Goal: Task Accomplishment & Management: Complete application form

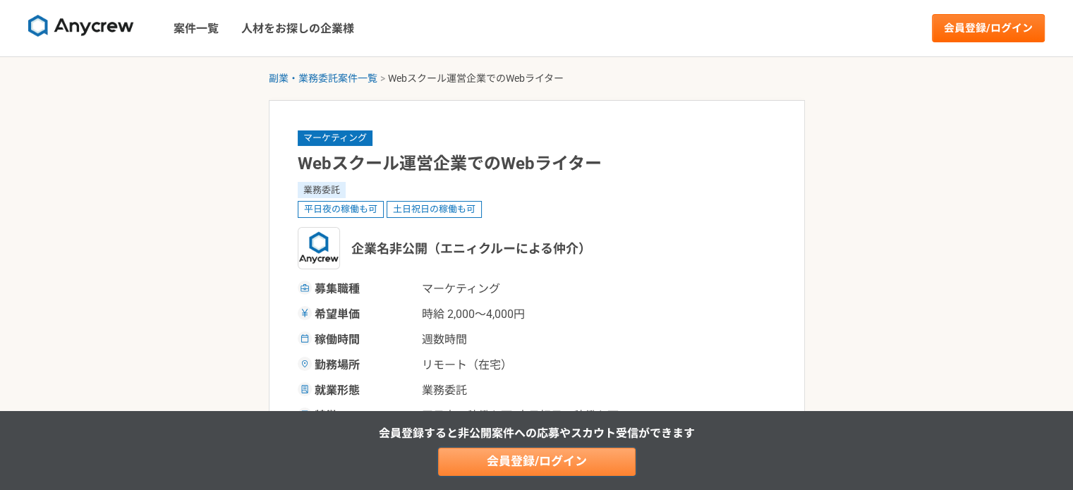
click at [556, 460] on link "会員登録/ログイン" at bounding box center [536, 462] width 197 height 28
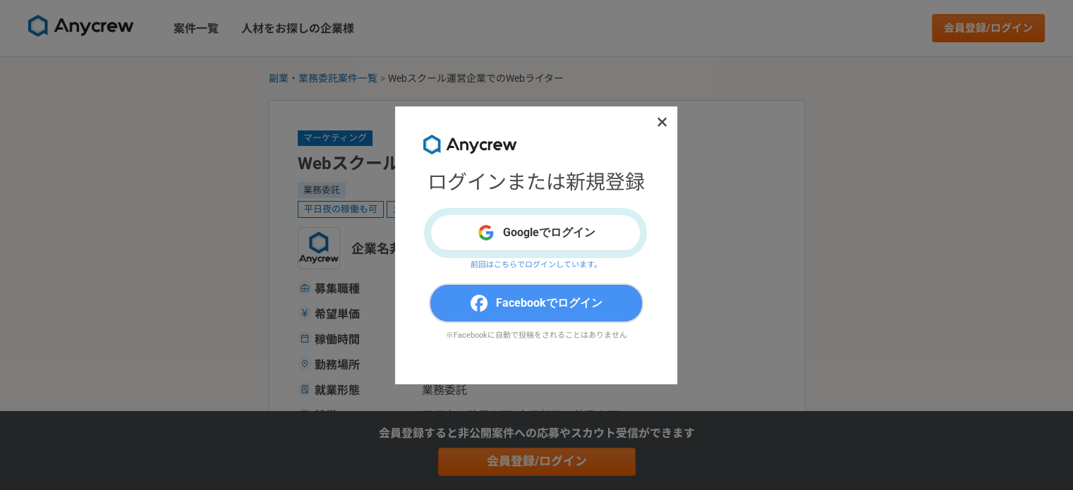
click at [563, 307] on span "Facebookでログイン" at bounding box center [549, 303] width 106 height 17
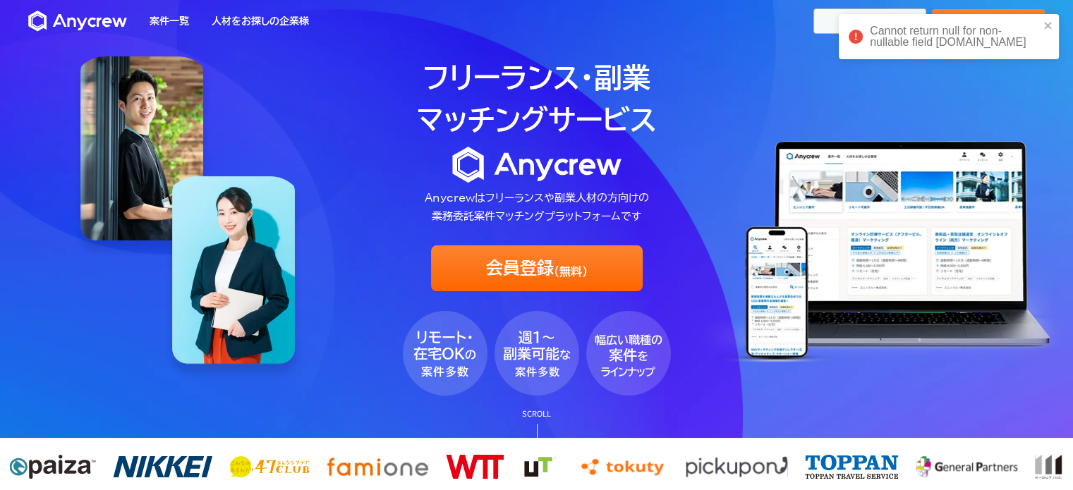
click at [827, 25] on link "ログイン" at bounding box center [869, 20] width 113 height 25
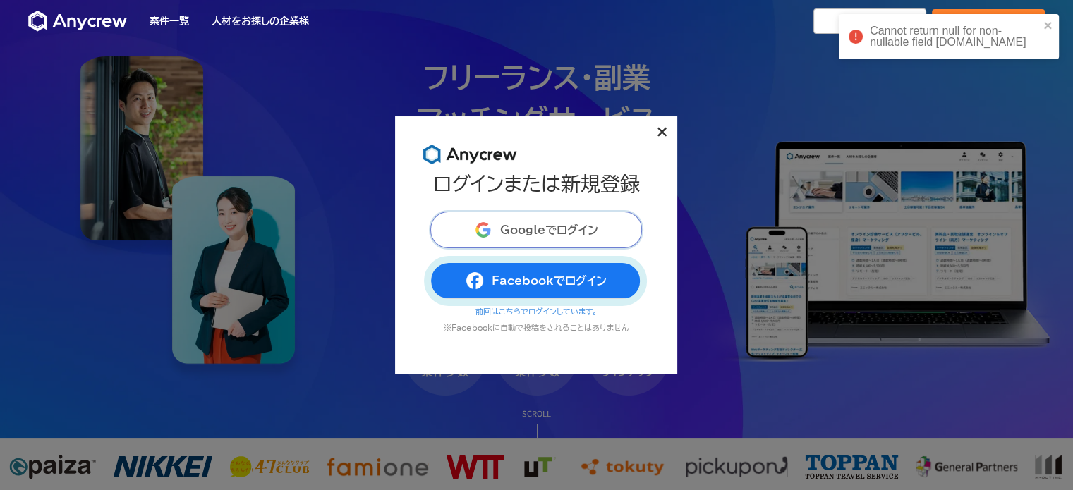
click at [582, 231] on span "Googleでログイン" at bounding box center [549, 229] width 98 height 11
